Goal: Information Seeking & Learning: Learn about a topic

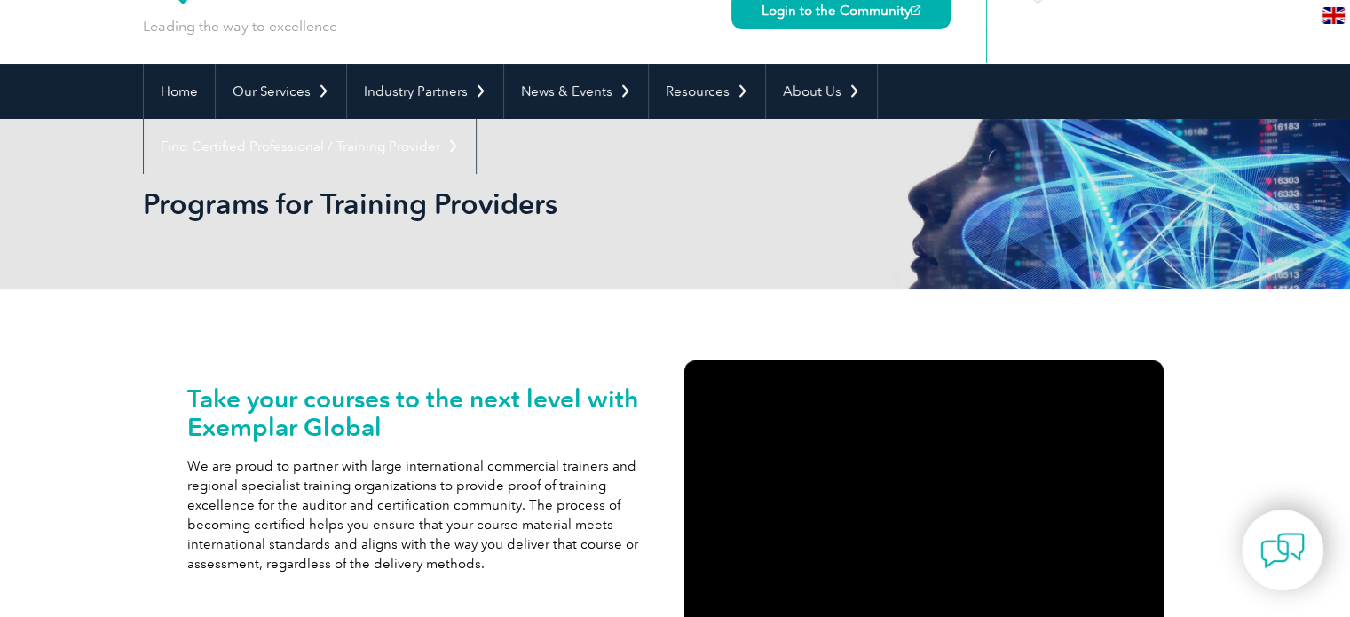
scroll to position [89, 0]
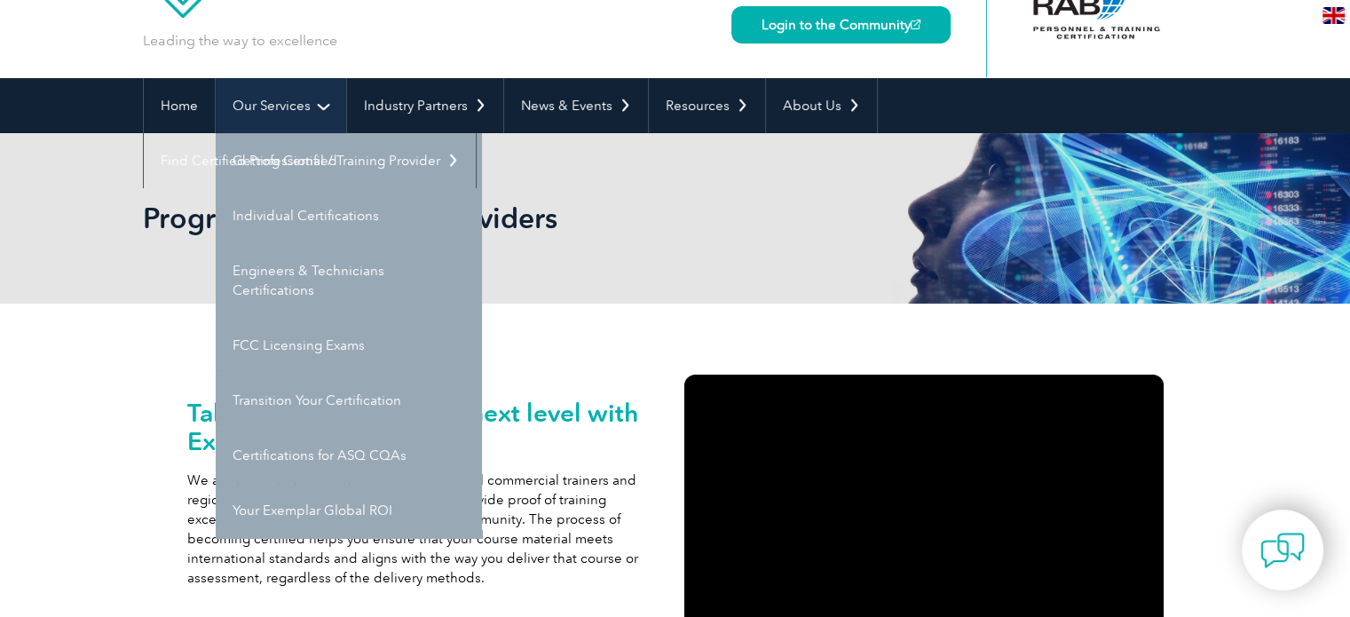
click at [278, 92] on link "Our Services" at bounding box center [281, 105] width 130 height 55
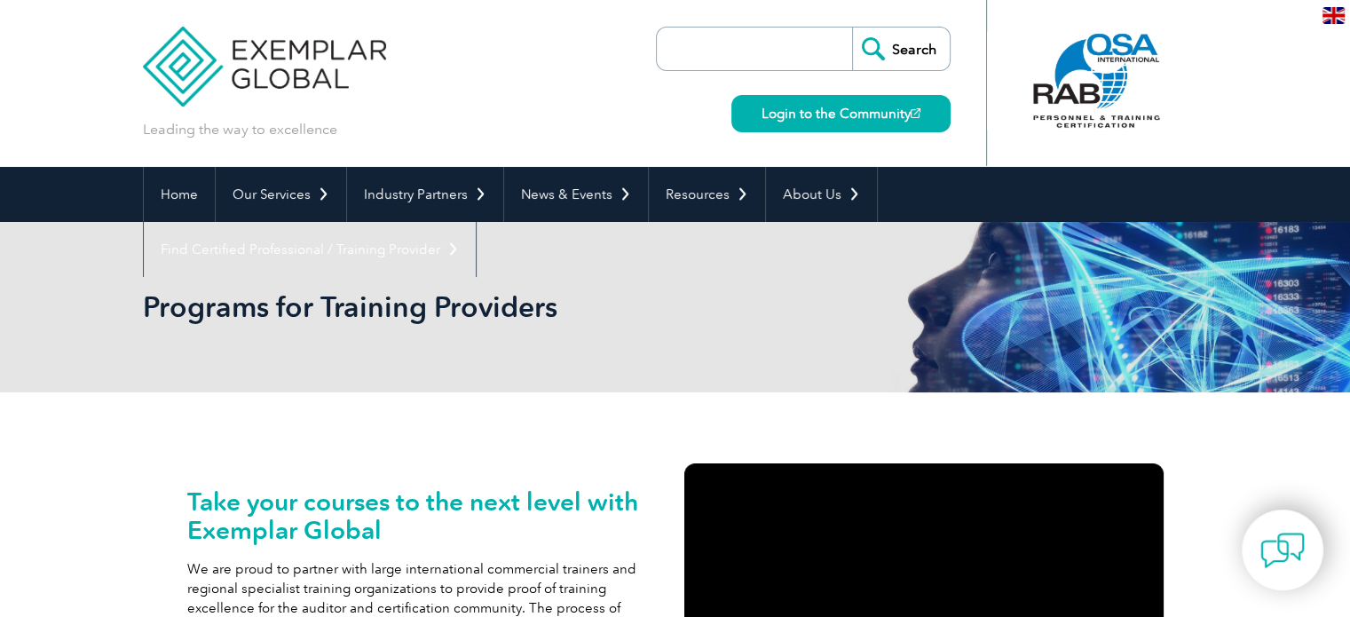
click at [280, 115] on div "Leading the way to excellence" at bounding box center [265, 69] width 244 height 139
click at [281, 198] on link "Our Services" at bounding box center [281, 194] width 130 height 55
click at [281, 185] on link "Our Services" at bounding box center [281, 194] width 130 height 55
click at [281, 195] on link "Our Services" at bounding box center [281, 194] width 130 height 55
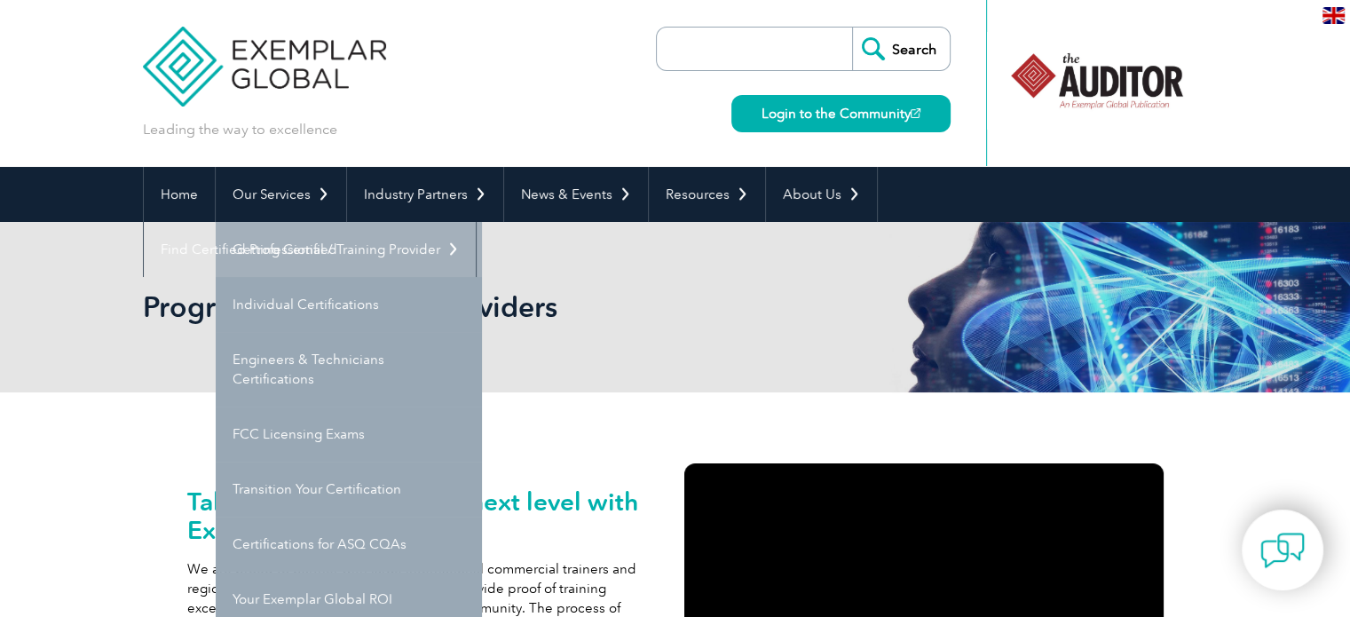
click at [270, 242] on link "Getting Certified" at bounding box center [349, 249] width 266 height 55
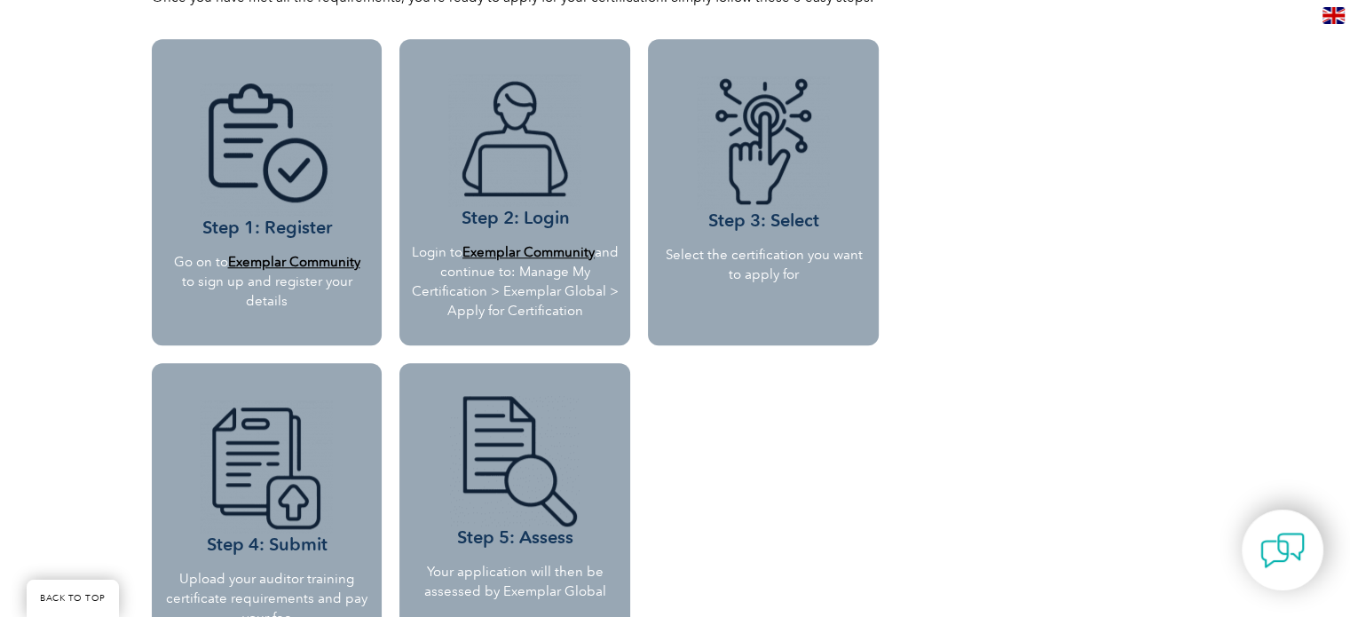
scroll to position [1598, 0]
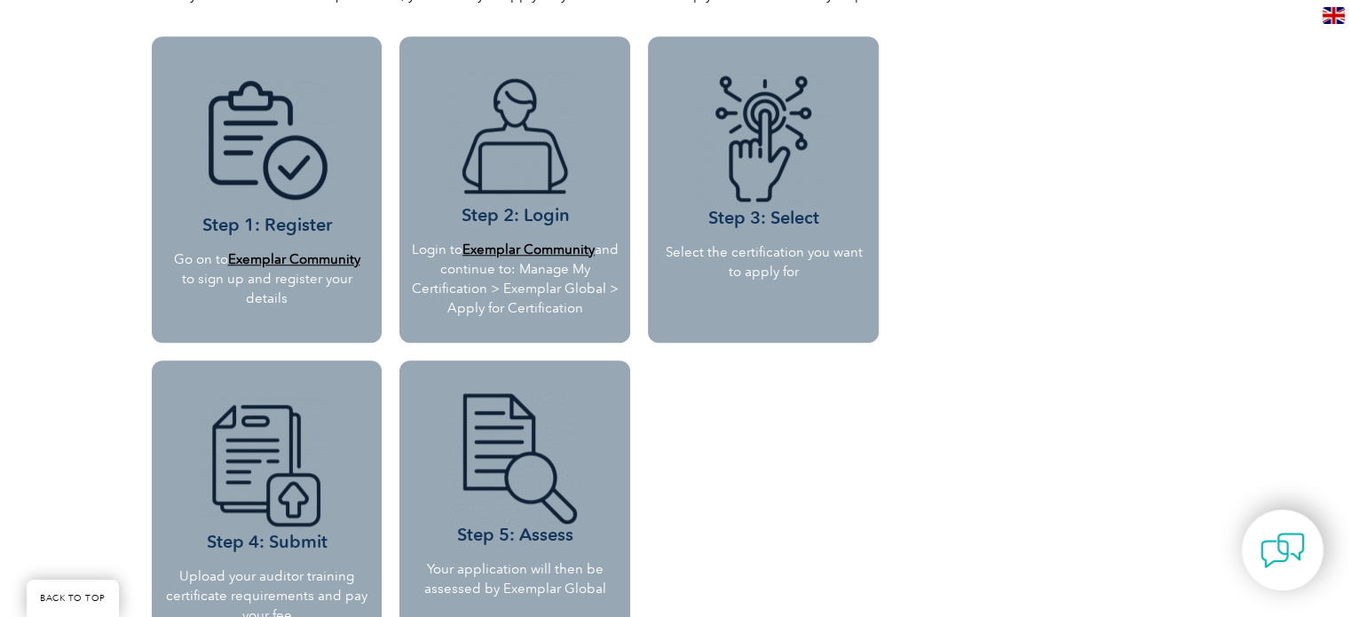
click at [273, 258] on b "Exemplar Community" at bounding box center [293, 259] width 132 height 16
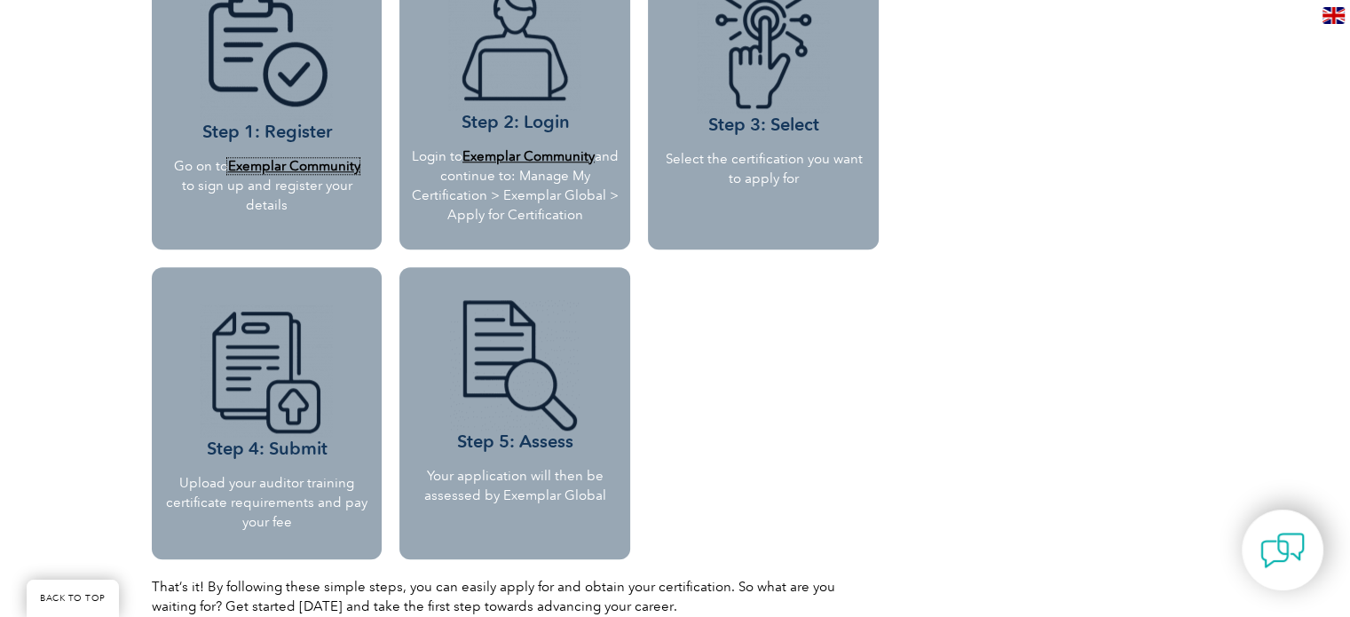
scroll to position [1687, 0]
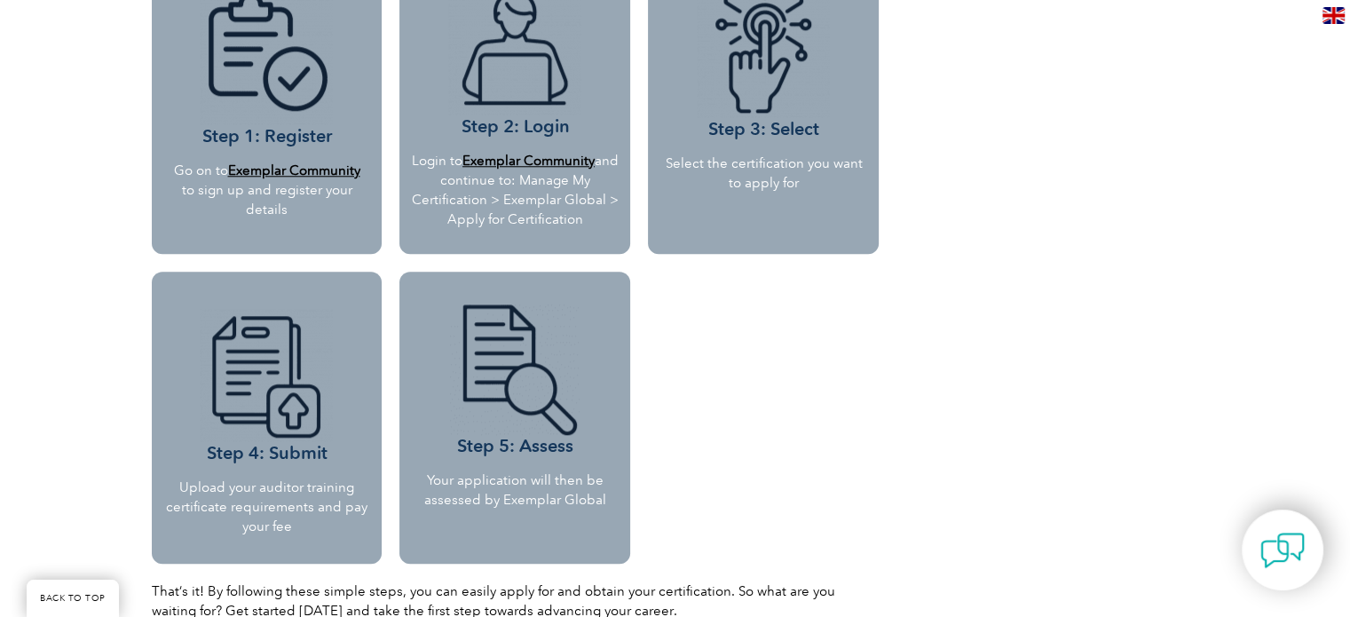
click at [541, 157] on b "Exemplar Community" at bounding box center [528, 161] width 132 height 16
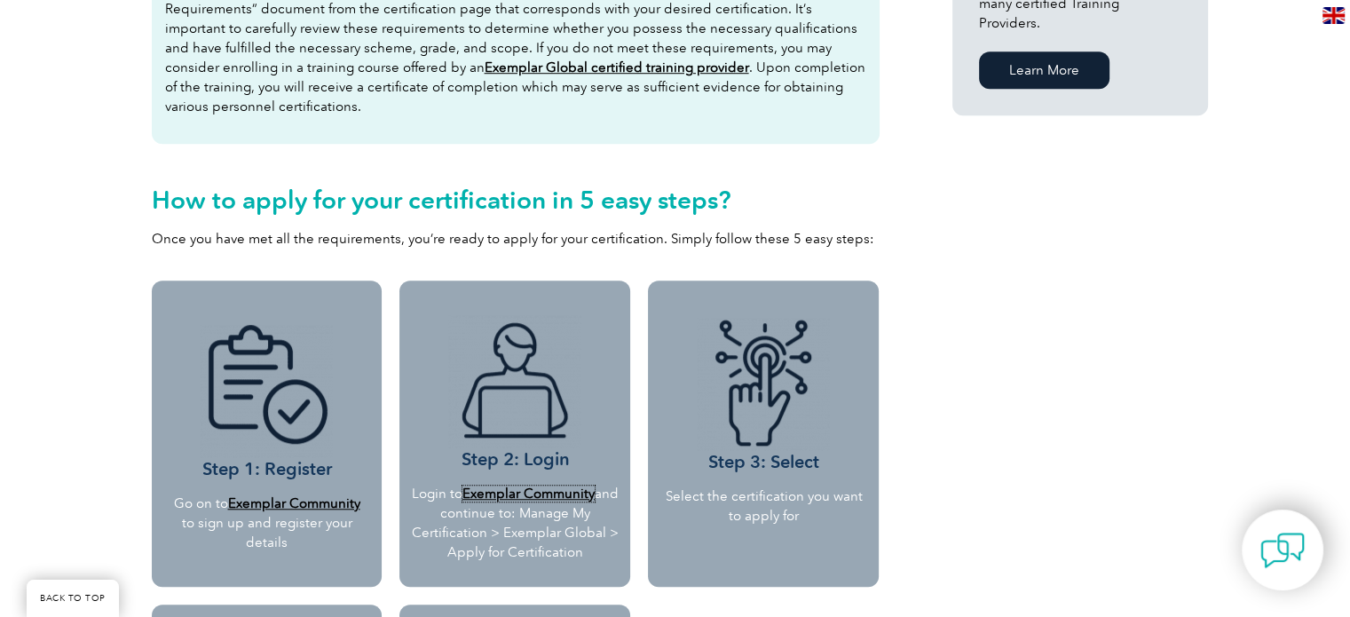
scroll to position [1509, 0]
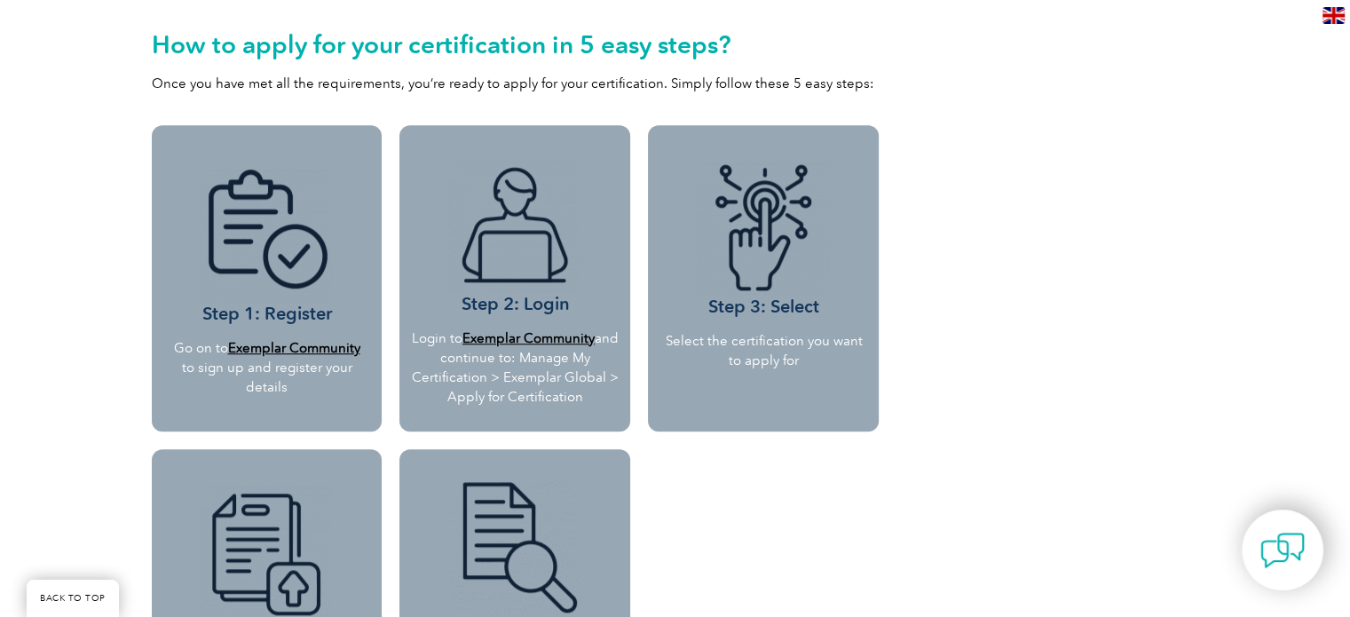
click at [781, 274] on img at bounding box center [763, 228] width 133 height 133
click at [752, 301] on h3 "Step 3: Select" at bounding box center [763, 239] width 204 height 155
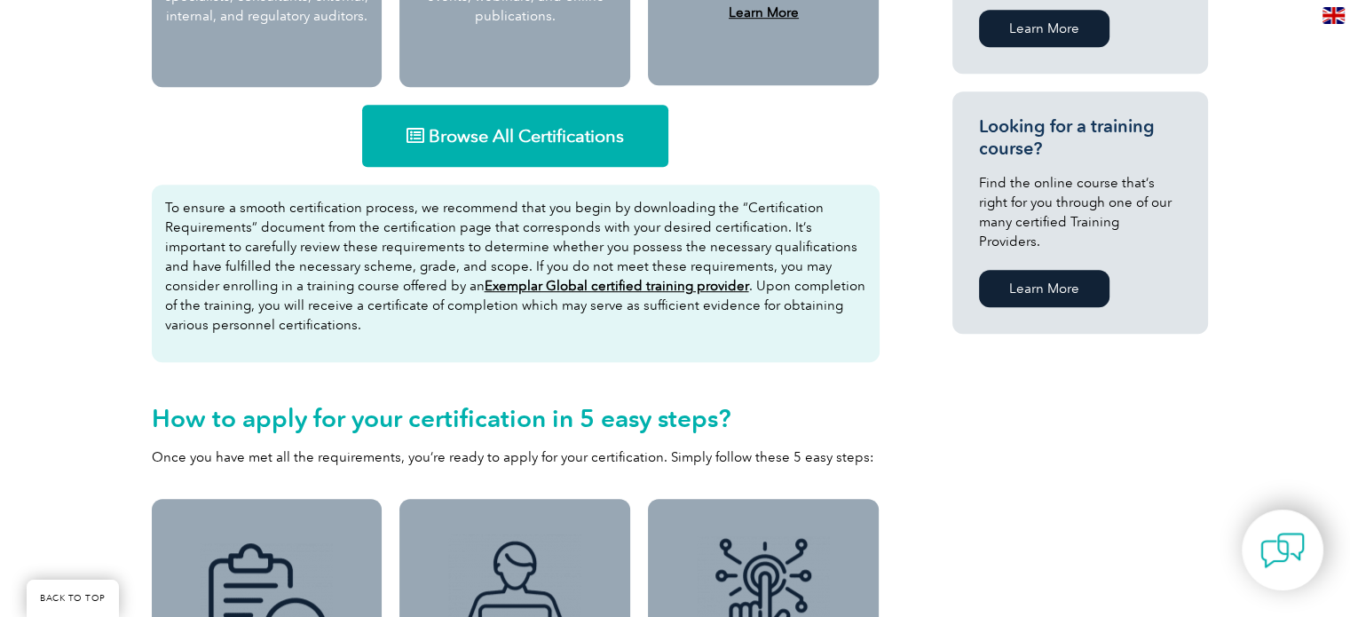
scroll to position [799, 0]
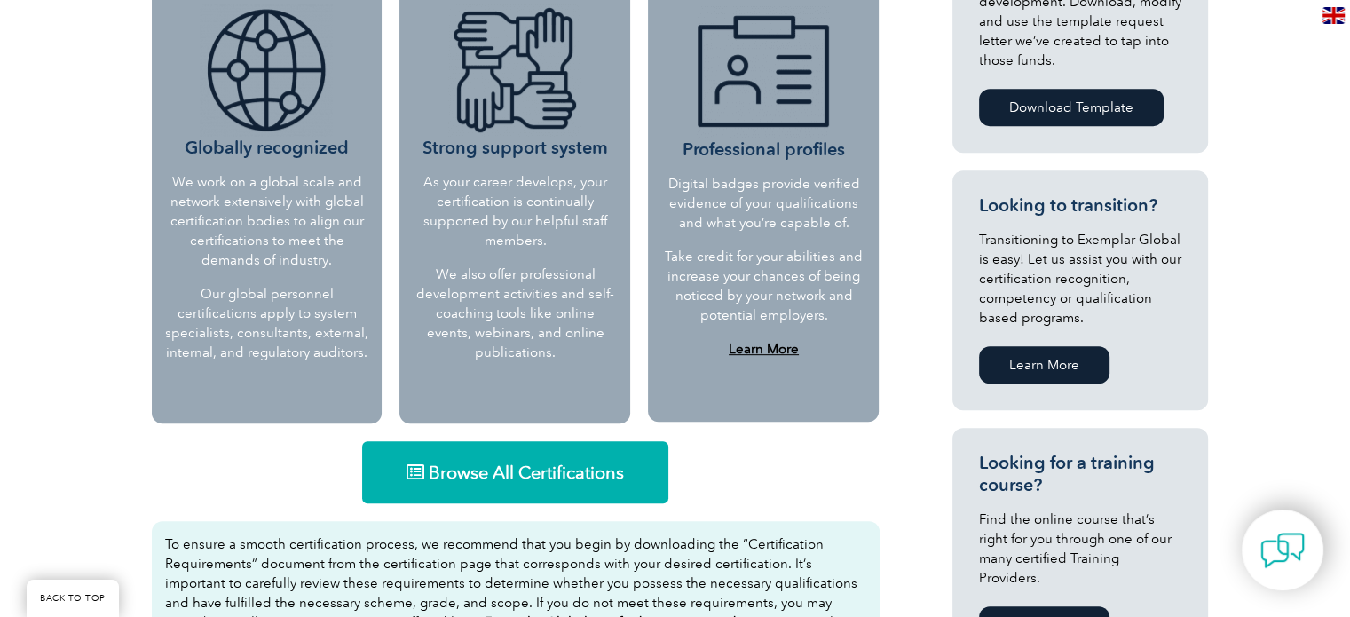
click at [465, 481] on span "Browse All Certifications" at bounding box center [526, 472] width 195 height 18
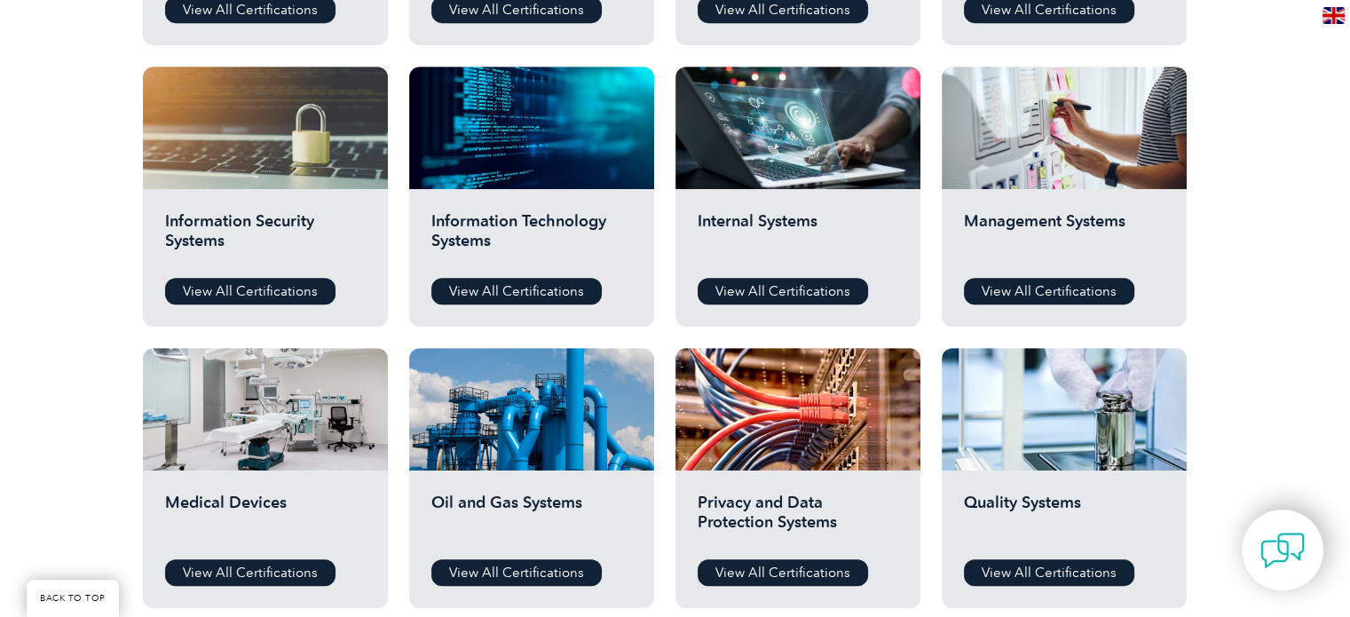
scroll to position [1243, 0]
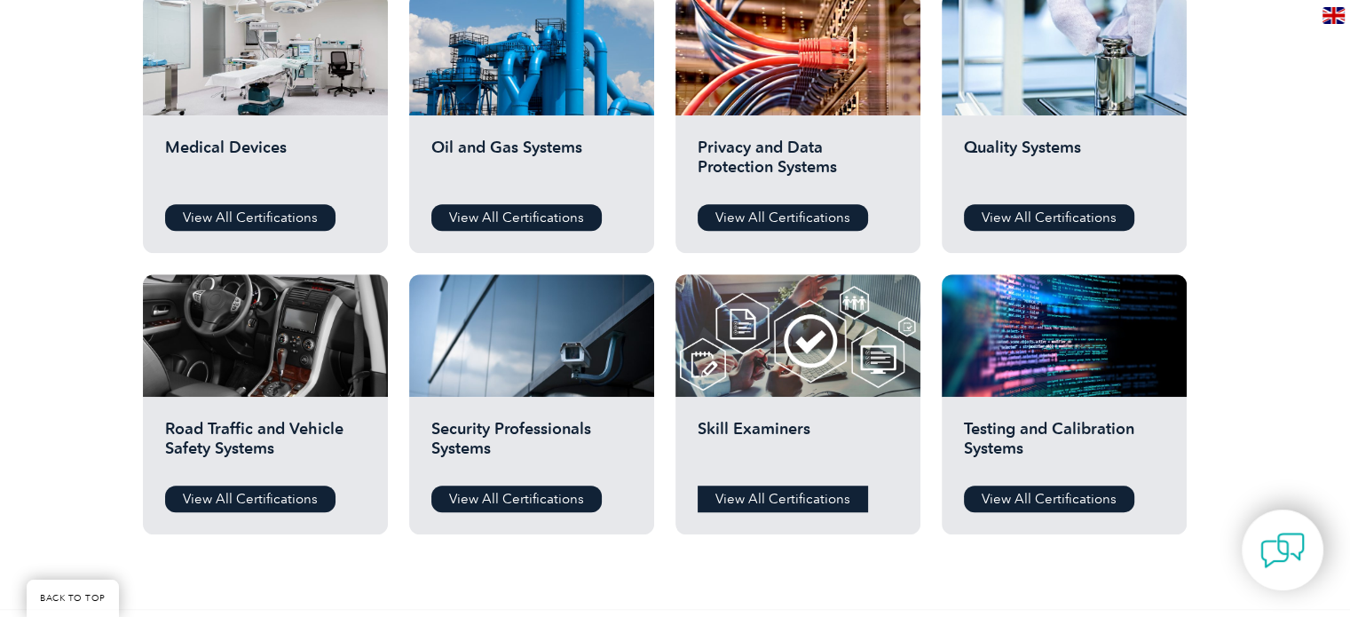
click at [740, 492] on link "View All Certifications" at bounding box center [783, 499] width 170 height 27
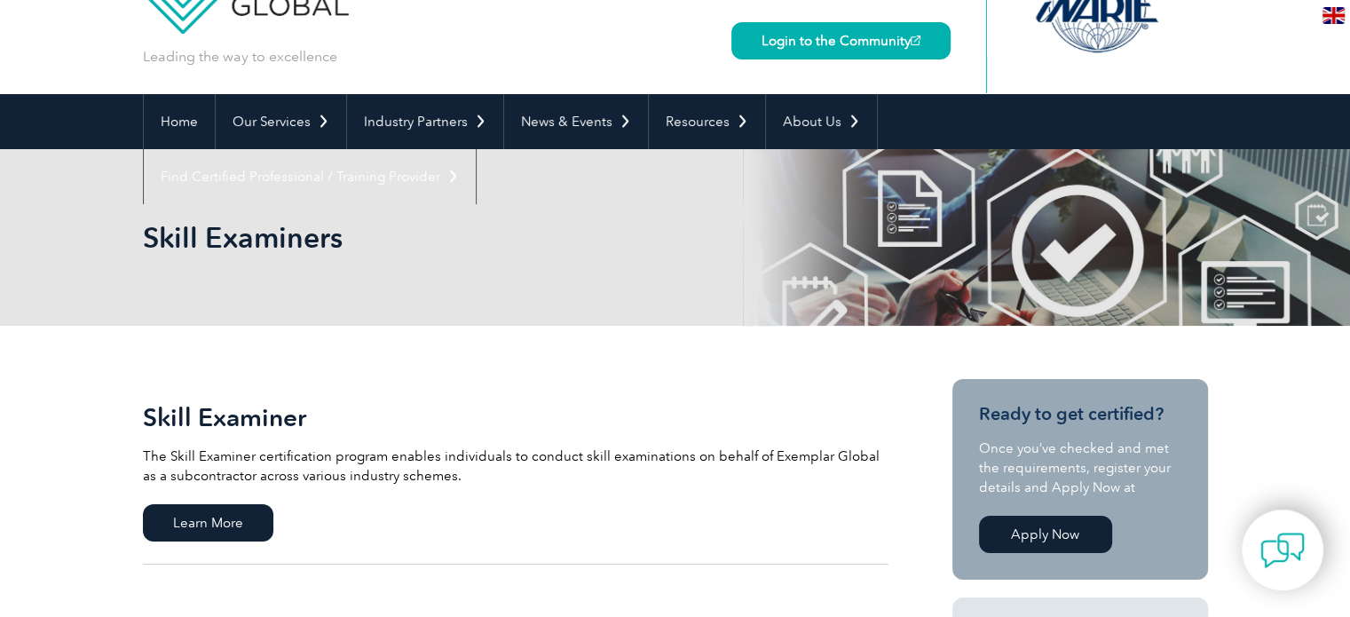
scroll to position [178, 0]
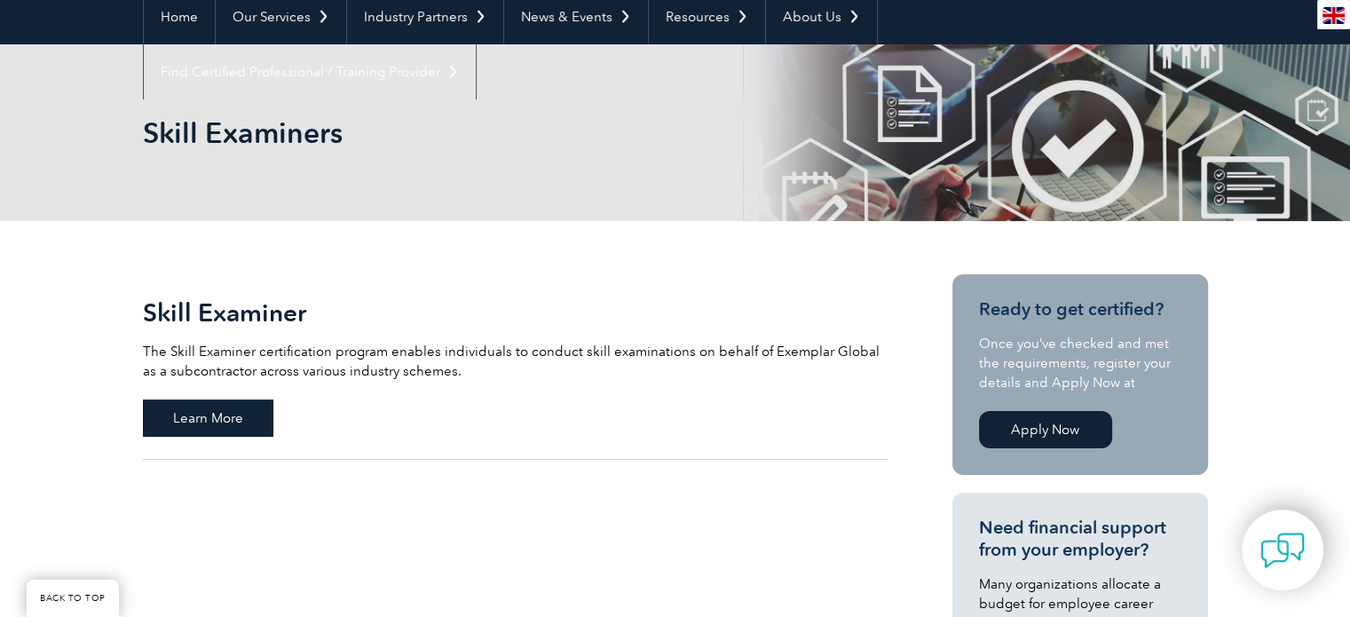
click at [261, 407] on span "Learn More" at bounding box center [208, 417] width 130 height 37
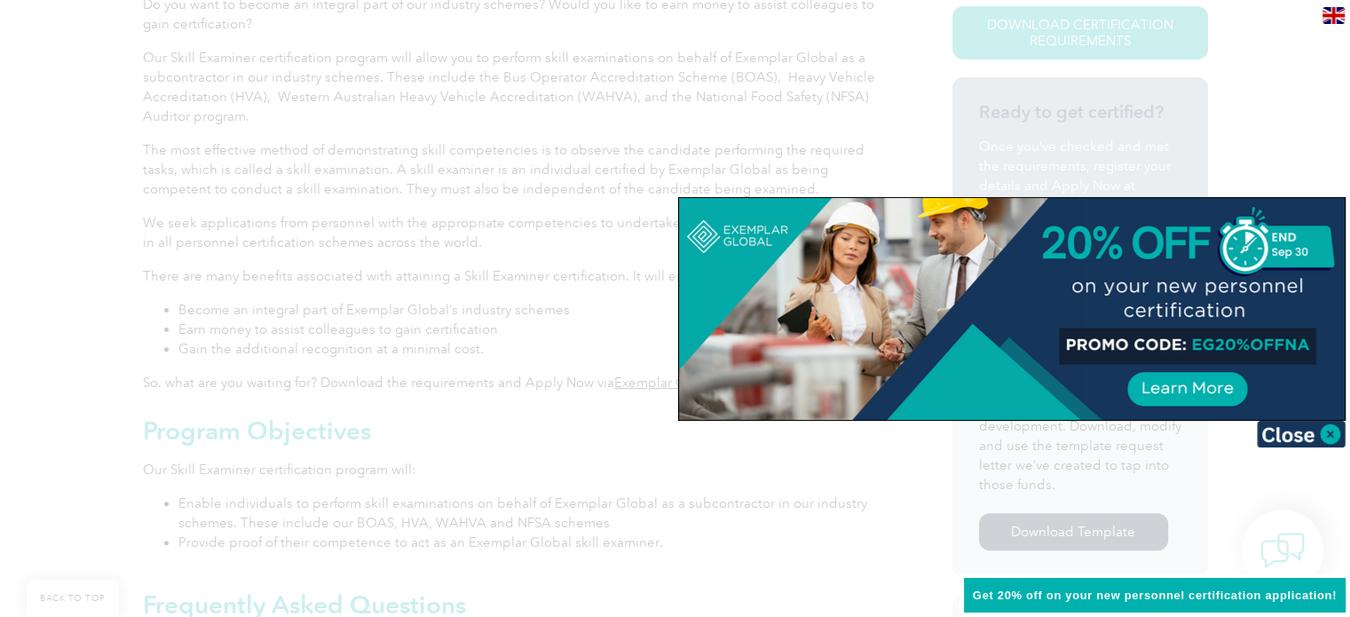
scroll to position [533, 0]
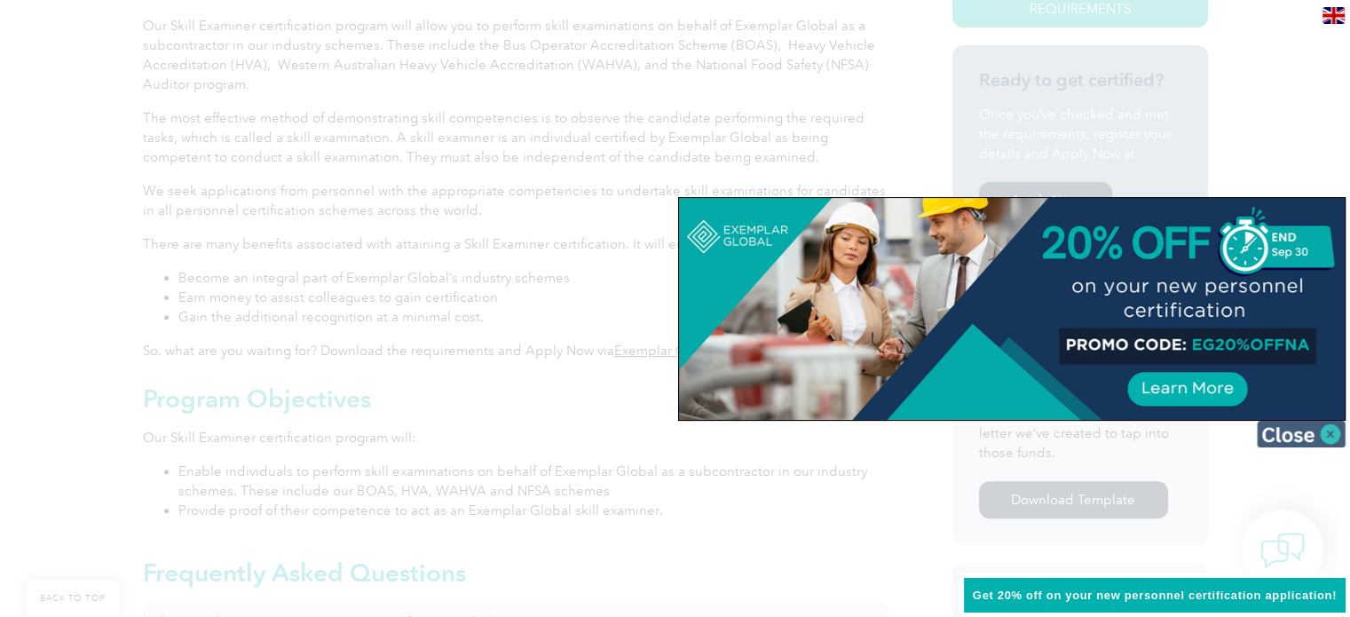
click at [1322, 427] on img at bounding box center [1301, 434] width 89 height 27
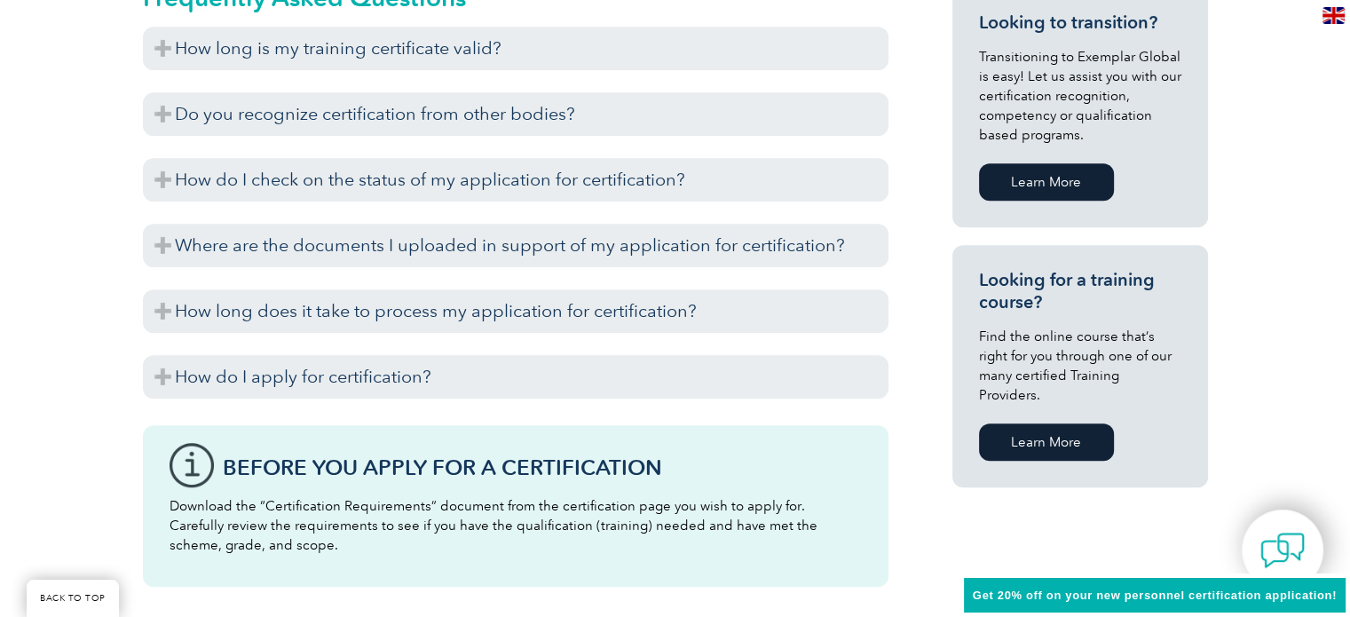
scroll to position [1065, 0]
